Goal: Task Accomplishment & Management: Use online tool/utility

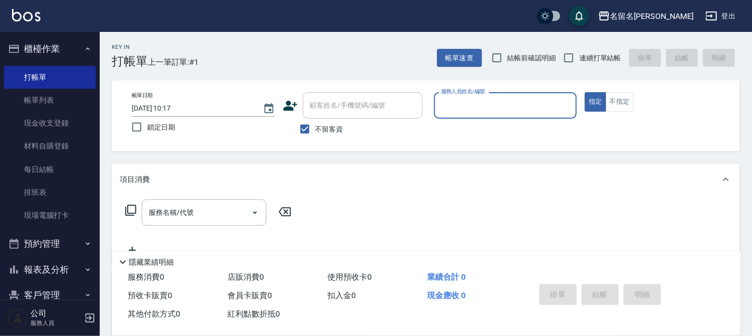
click at [478, 105] on input "服務人員姓名/編號" at bounding box center [506, 105] width 134 height 17
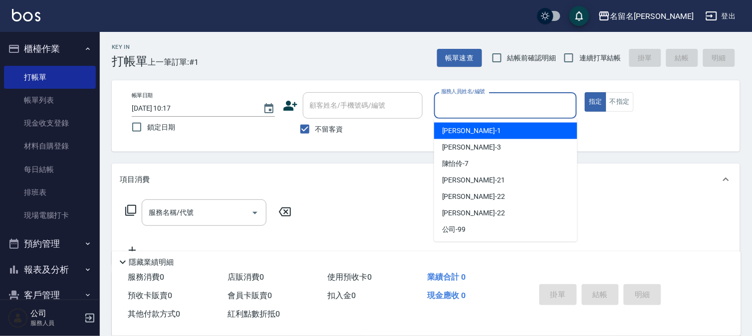
click at [475, 131] on div "[PERSON_NAME]-1" at bounding box center [505, 131] width 143 height 16
type input "[PERSON_NAME]-1"
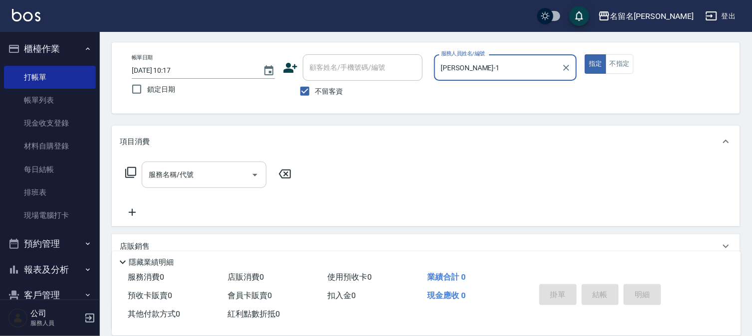
scroll to position [55, 0]
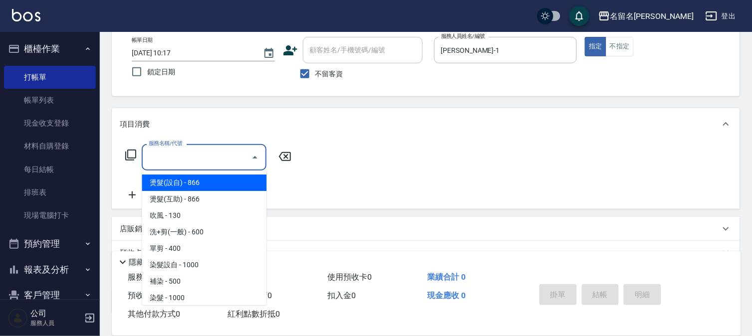
click at [151, 157] on input "服務名稱/代號" at bounding box center [196, 157] width 101 height 17
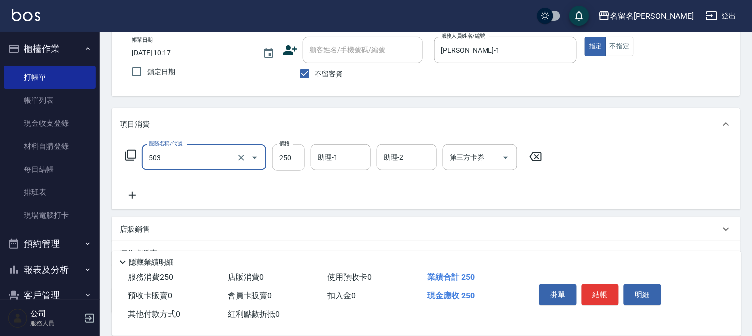
type input "指定洗髮(503)"
click at [288, 158] on input "250" at bounding box center [288, 157] width 32 height 27
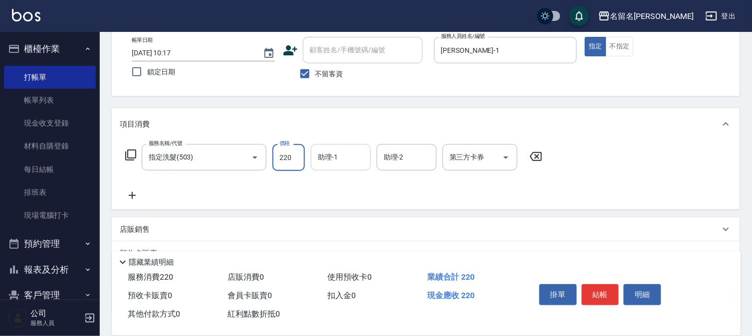
type input "220"
click at [343, 154] on input "助理-1" at bounding box center [340, 157] width 51 height 17
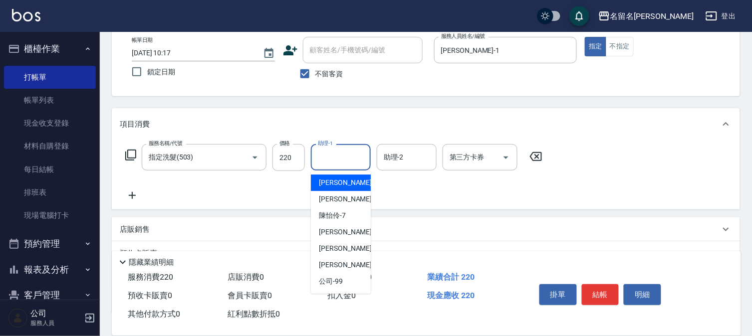
click at [341, 178] on span "[PERSON_NAME]-1" at bounding box center [348, 183] width 59 height 10
type input "[PERSON_NAME]-1"
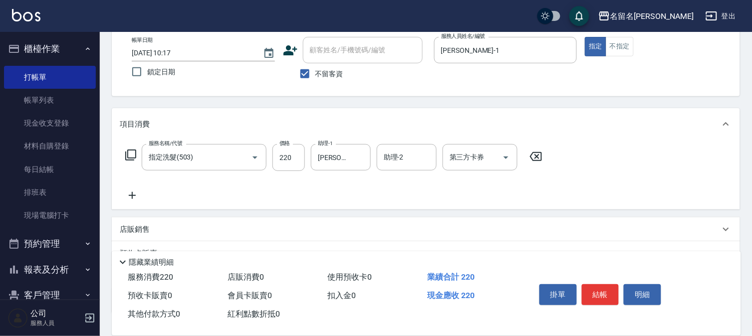
click at [133, 198] on icon at bounding box center [132, 196] width 25 height 12
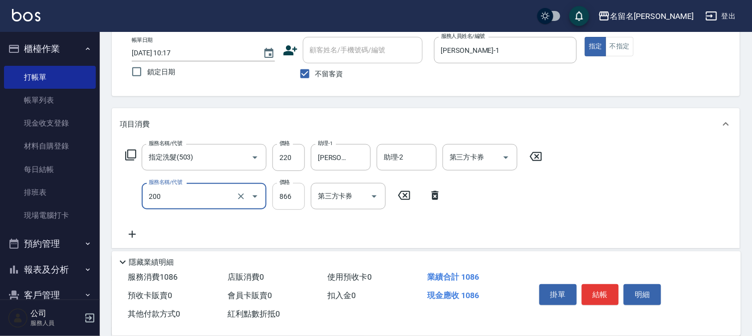
type input "燙髮(設自)(200)"
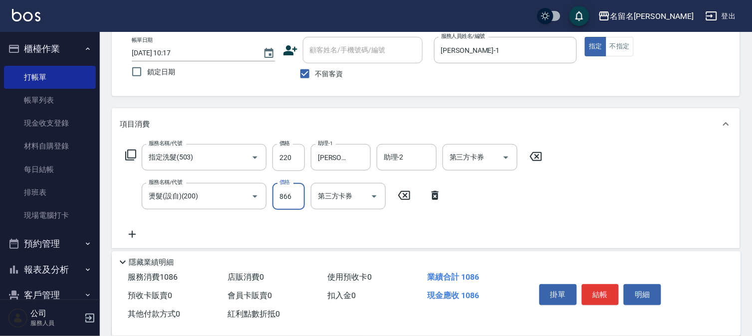
click at [281, 202] on input "866" at bounding box center [288, 196] width 32 height 27
type input "2000"
click at [607, 285] on button "結帳" at bounding box center [600, 294] width 37 height 21
